Goal: Task Accomplishment & Management: Use online tool/utility

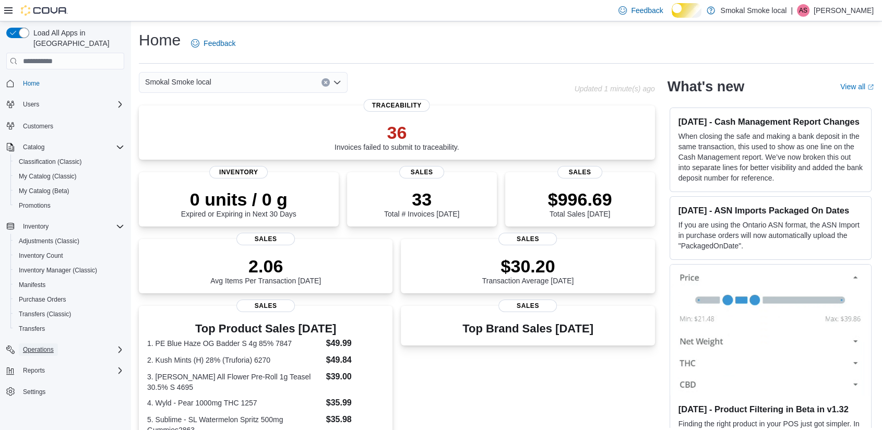
click at [36, 346] on span "Operations" at bounding box center [38, 350] width 31 height 8
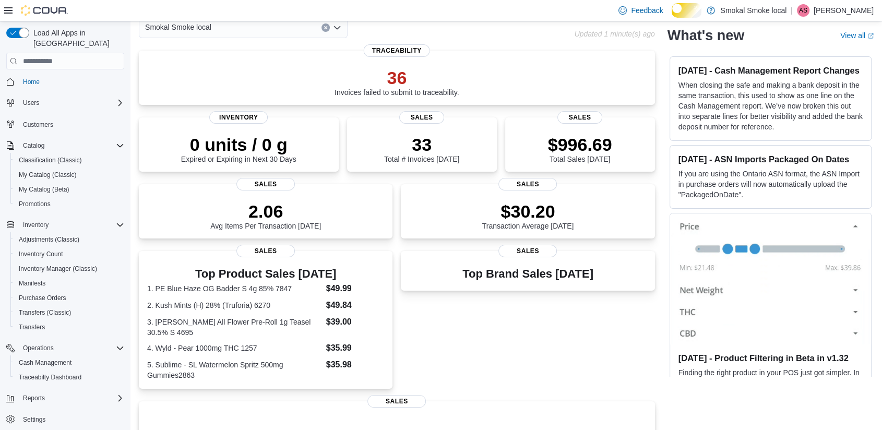
scroll to position [77, 0]
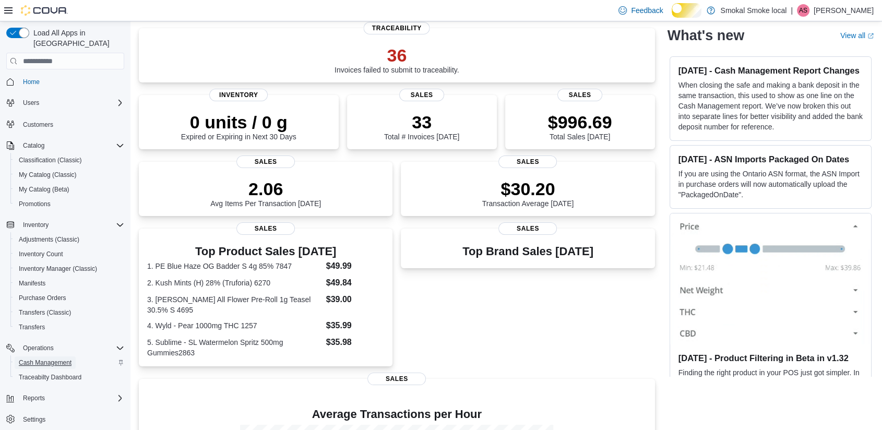
click at [54, 359] on span "Cash Management" at bounding box center [45, 363] width 53 height 8
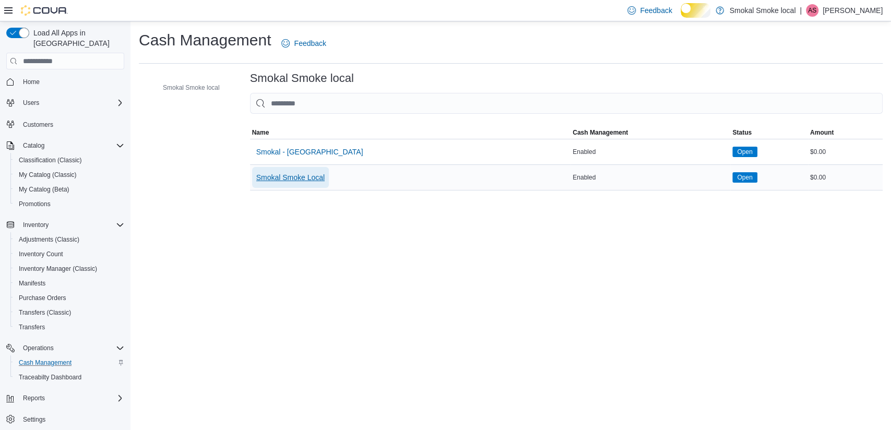
click at [316, 183] on span "Smokal Smoke Local" at bounding box center [290, 177] width 69 height 10
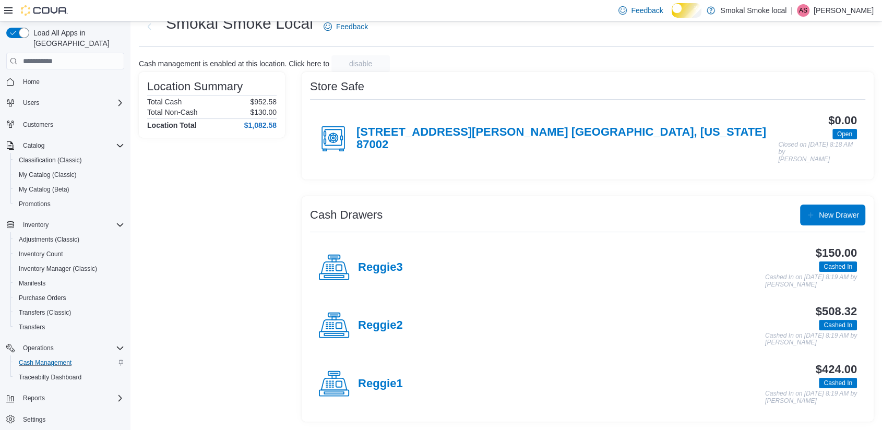
scroll to position [61, 0]
click at [393, 386] on h4 "Reggie1" at bounding box center [380, 384] width 45 height 14
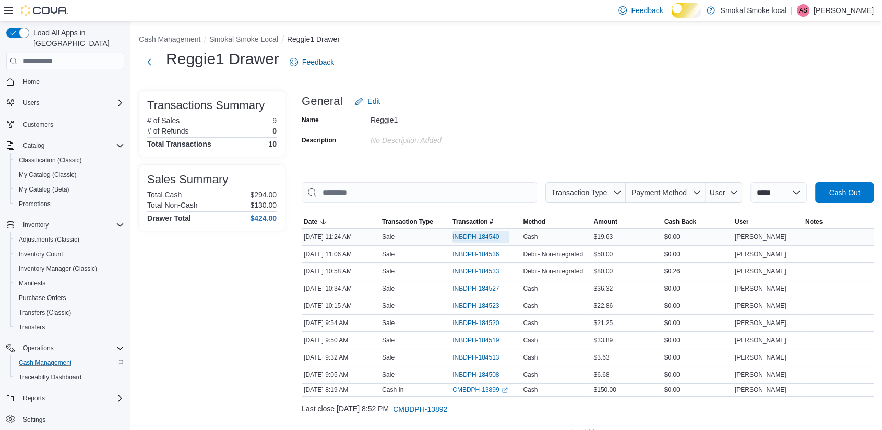
click at [468, 241] on span "INBDPH-184540" at bounding box center [476, 237] width 46 height 8
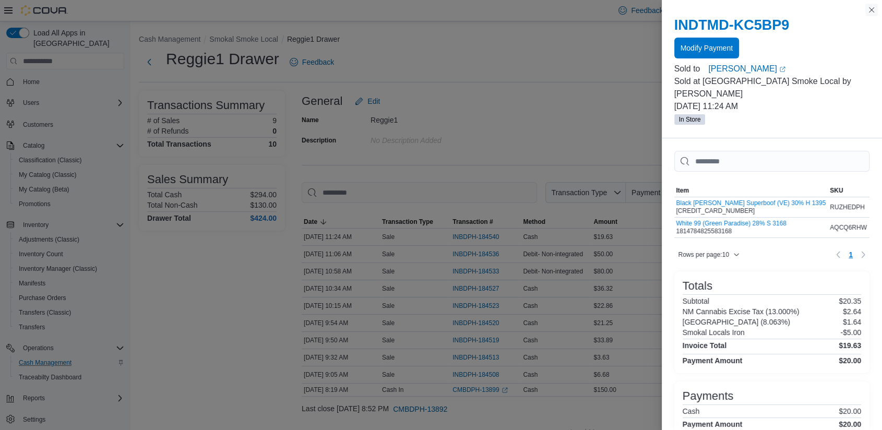
click at [873, 9] on button "Close this dialog" at bounding box center [872, 10] width 13 height 13
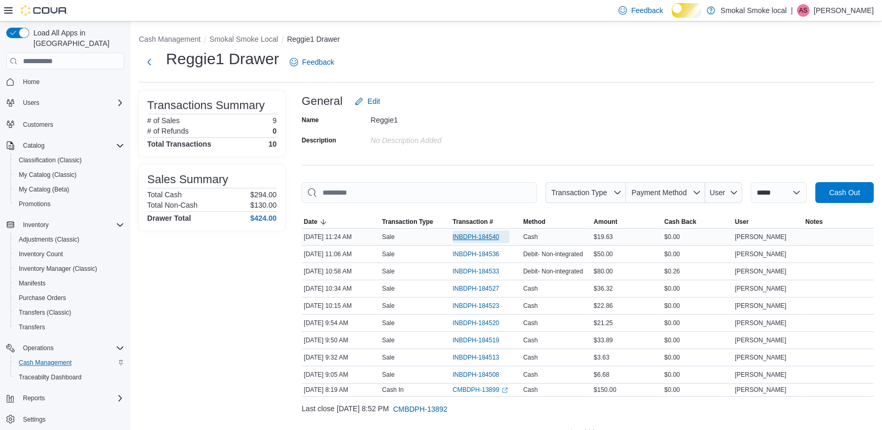
click at [473, 241] on span "INBDPH-184540" at bounding box center [476, 237] width 46 height 8
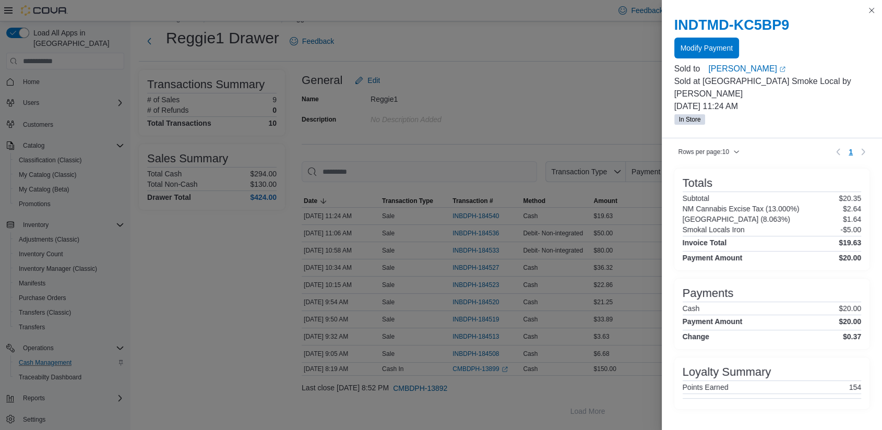
scroll to position [188, 0]
click at [723, 58] on span "Modify Payment" at bounding box center [707, 47] width 52 height 21
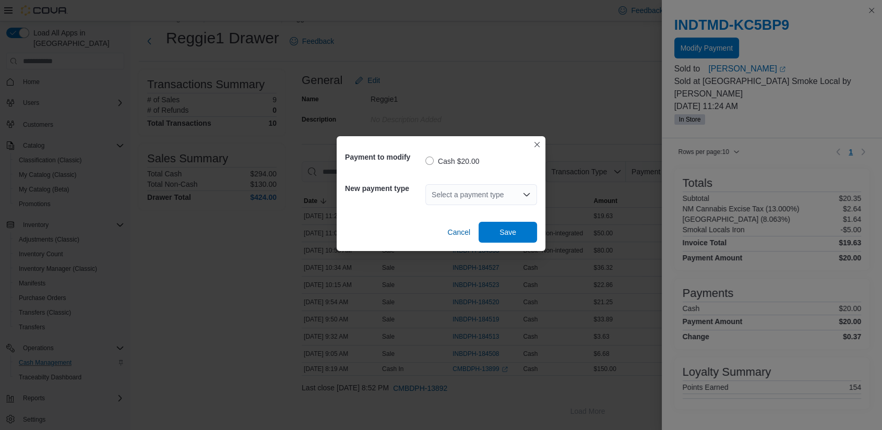
click at [506, 200] on div "Select a payment type" at bounding box center [482, 194] width 112 height 21
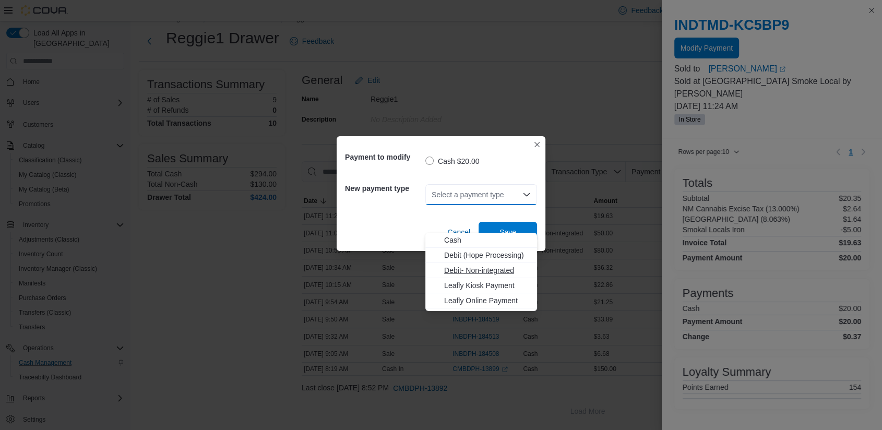
click at [494, 265] on span "Debit- Non-integrated" at bounding box center [487, 270] width 87 height 10
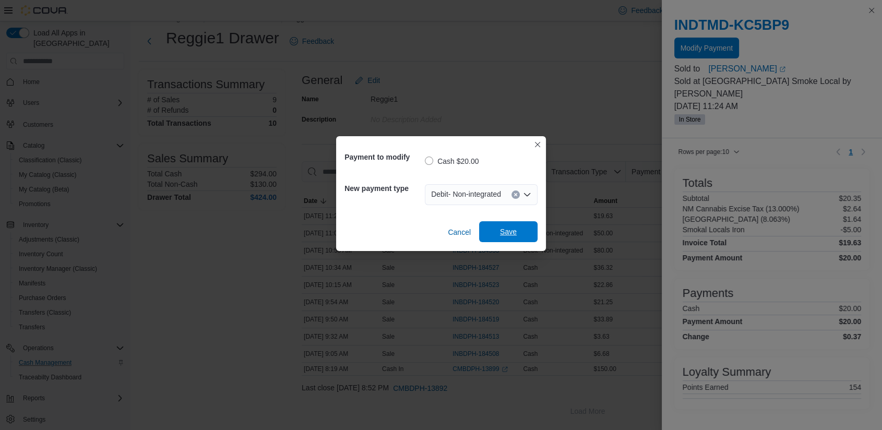
click at [507, 235] on span "Save" at bounding box center [508, 232] width 17 height 10
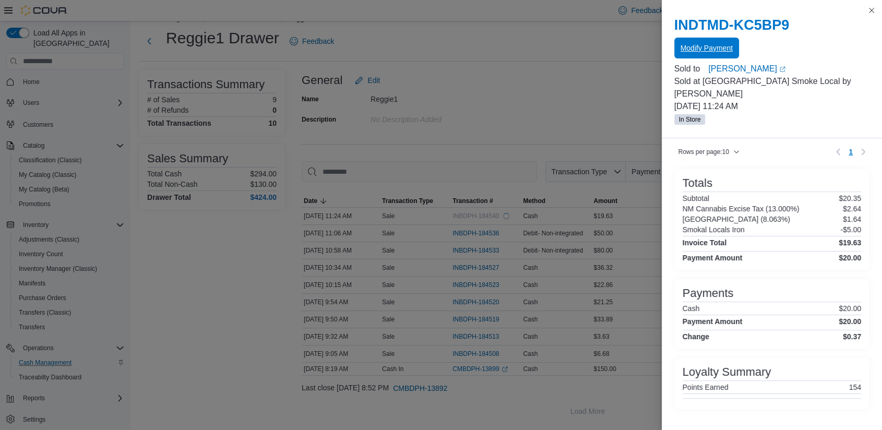
scroll to position [0, 0]
click at [873, 9] on button "Close this dialog" at bounding box center [872, 10] width 13 height 13
